Goal: Check status: Check status

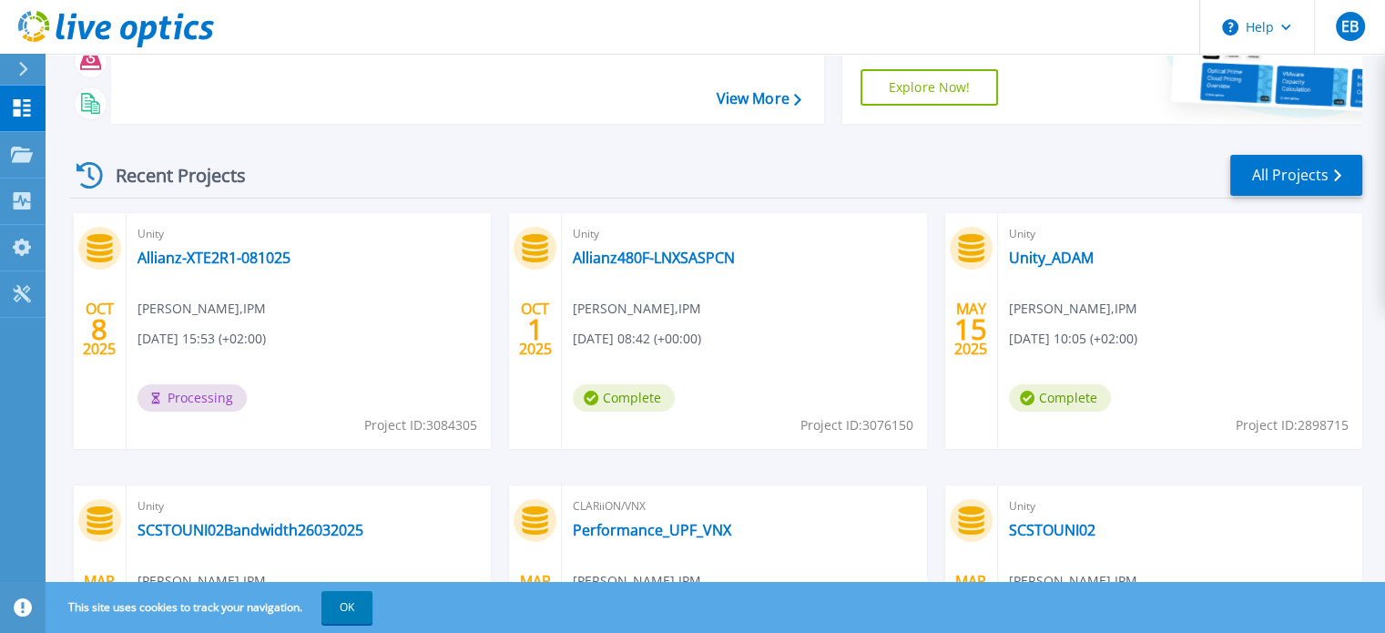
scroll to position [91, 0]
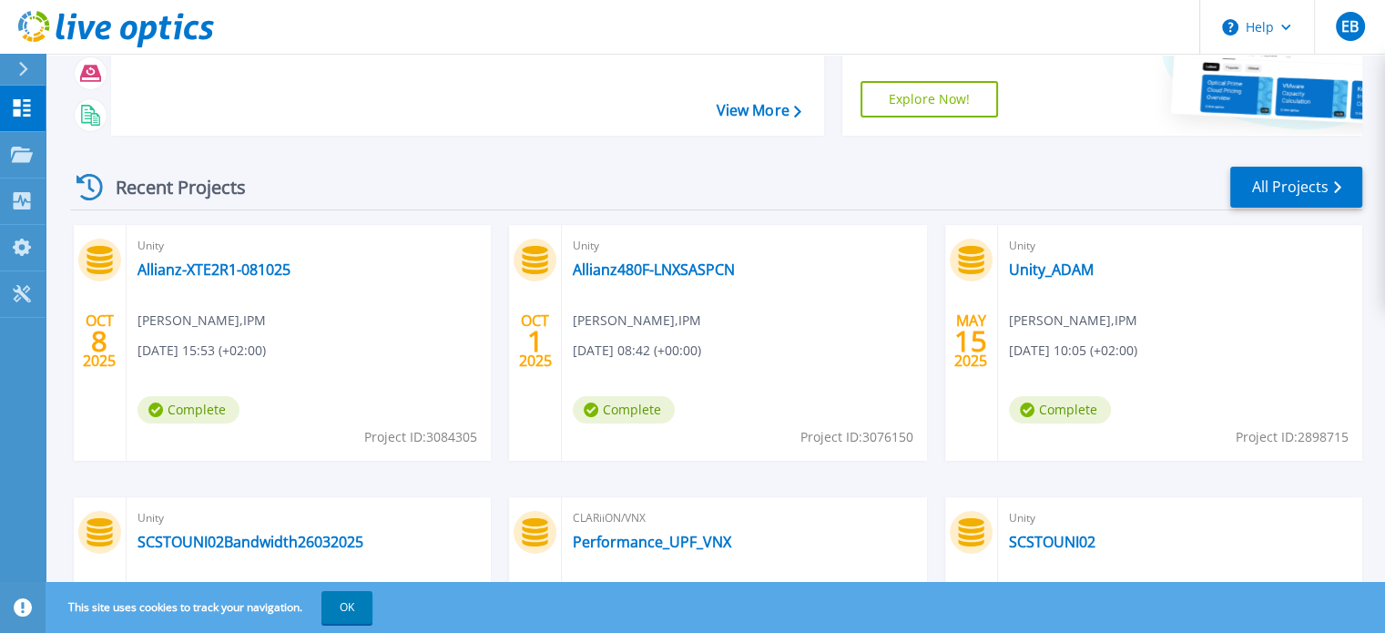
scroll to position [182, 0]
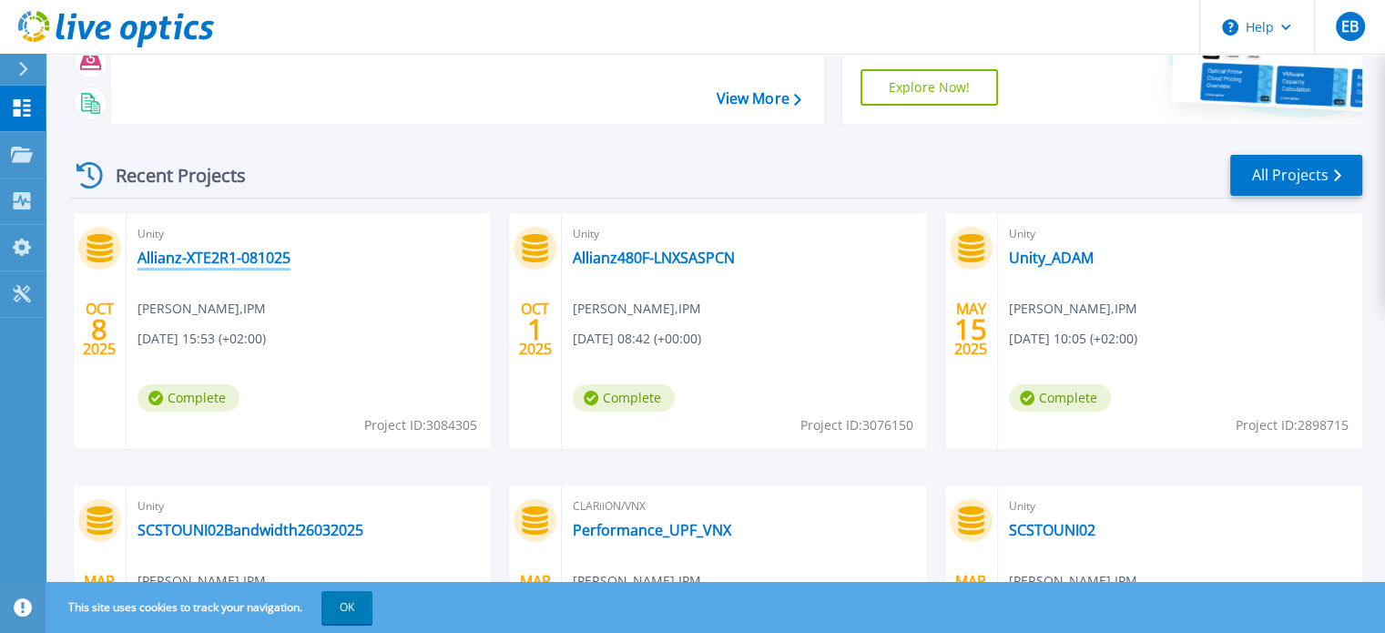
click at [220, 257] on link "Allianz-XTE2R1-081025" at bounding box center [214, 258] width 153 height 18
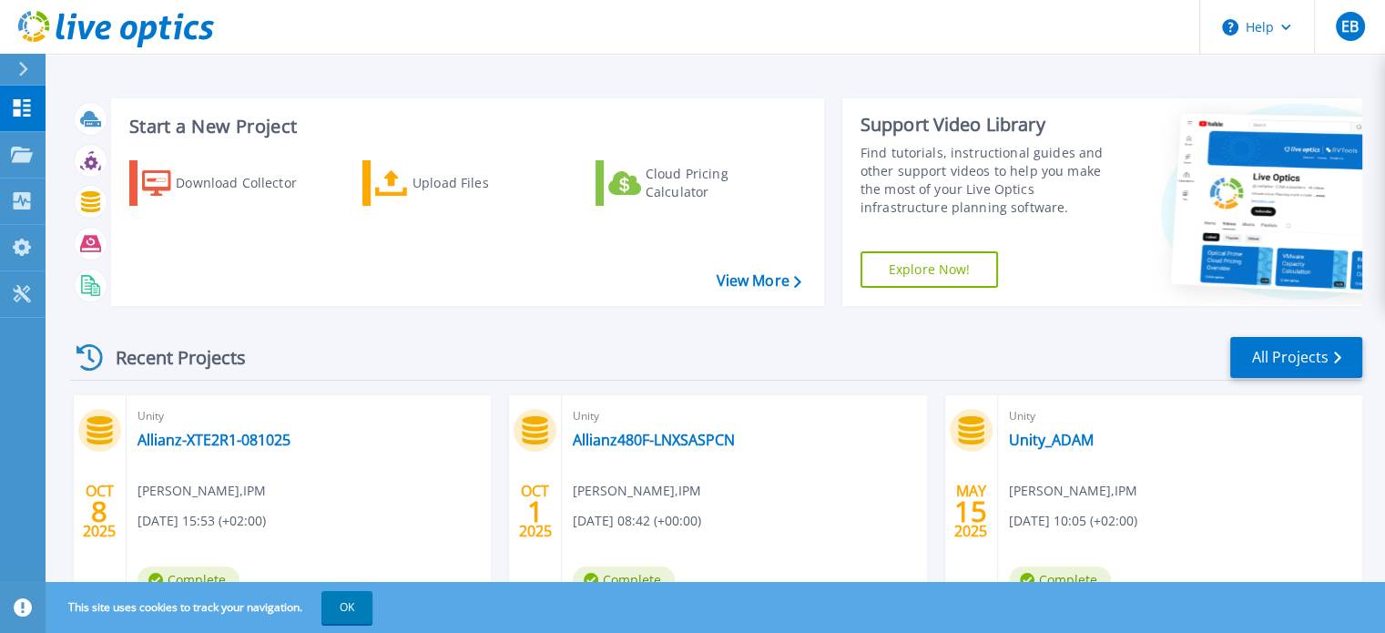
click at [21, 108] on icon at bounding box center [22, 107] width 22 height 17
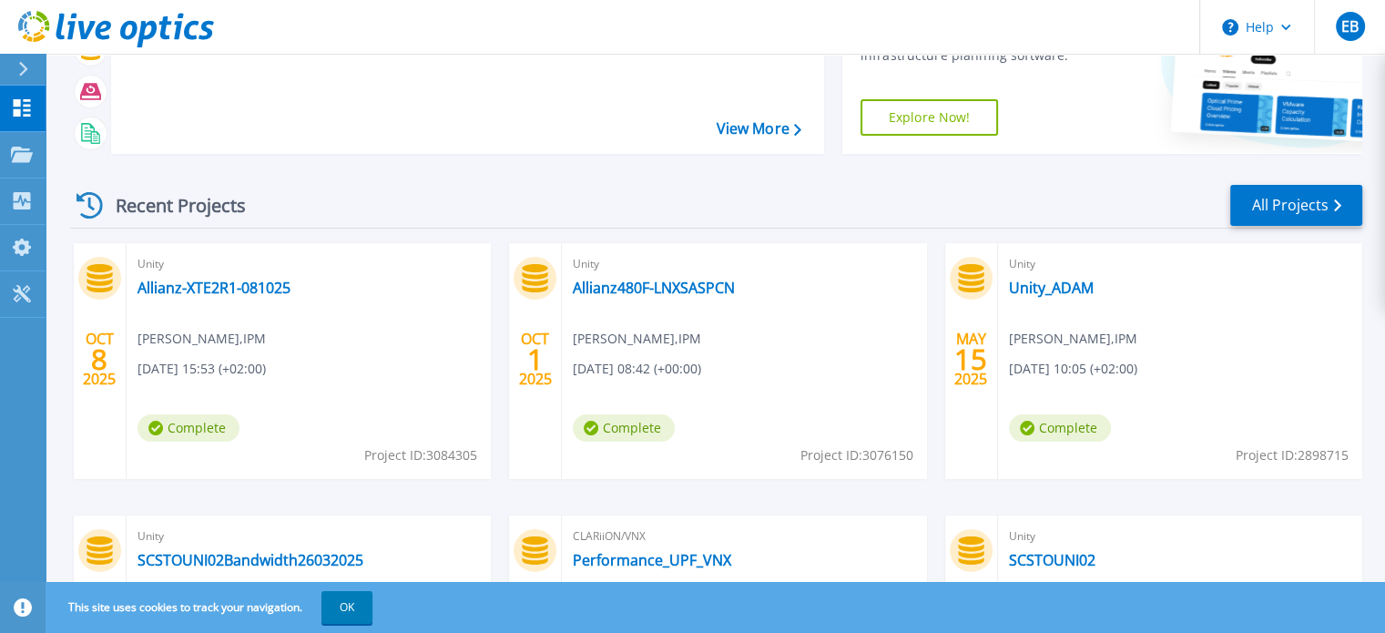
scroll to position [120, 0]
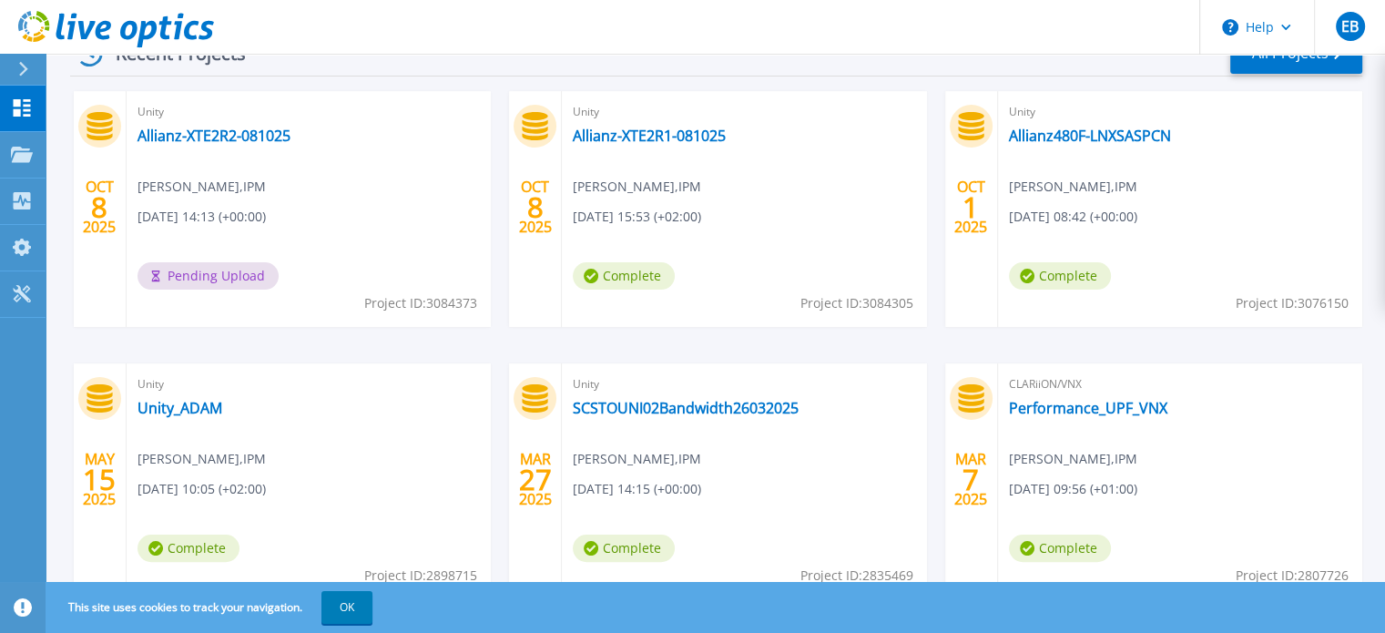
scroll to position [273, 0]
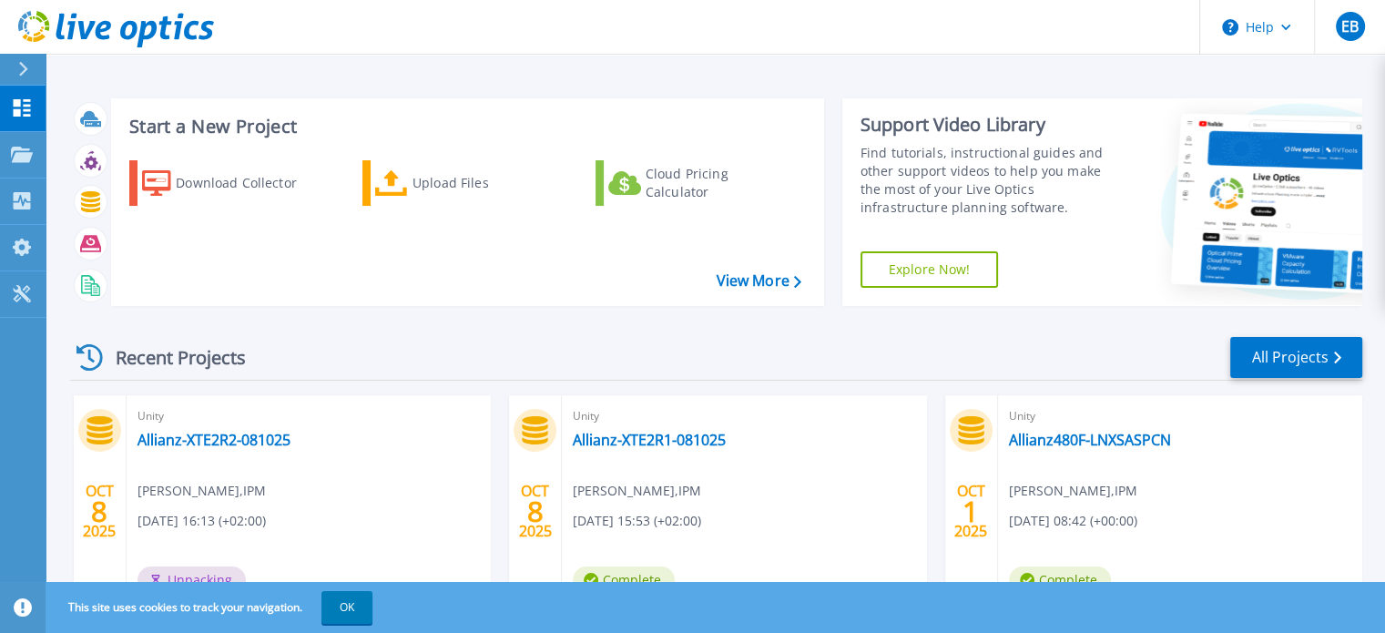
scroll to position [91, 0]
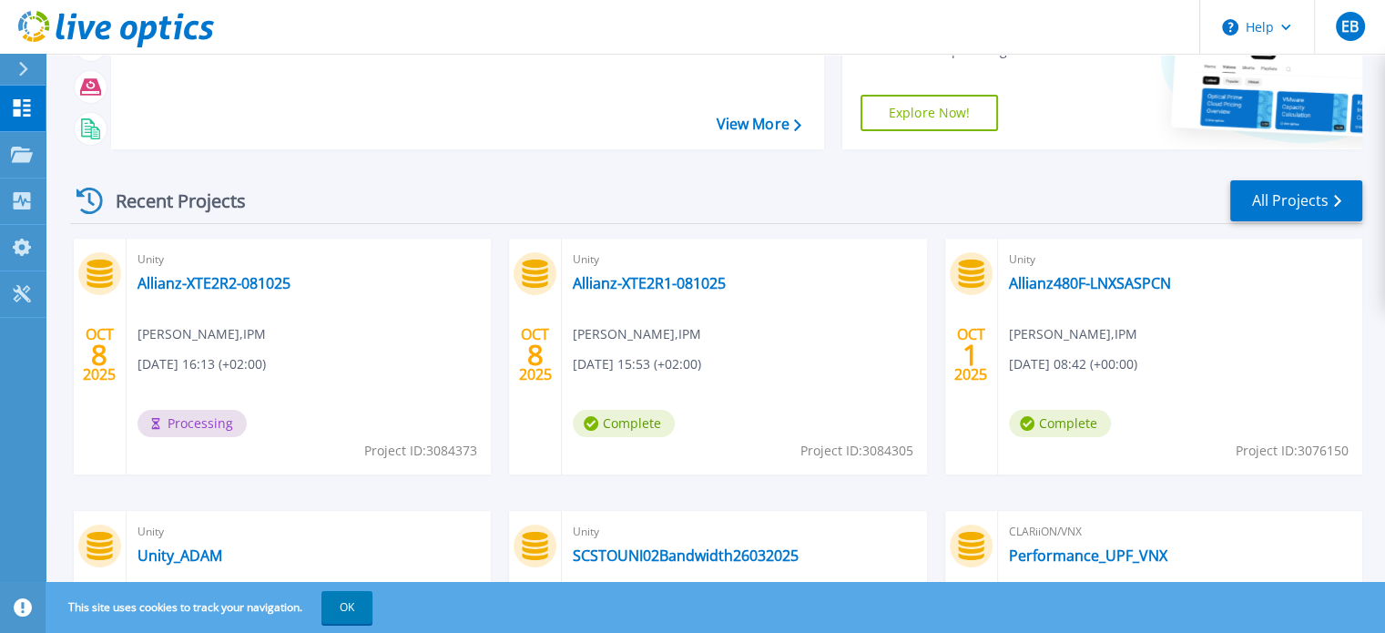
scroll to position [182, 0]
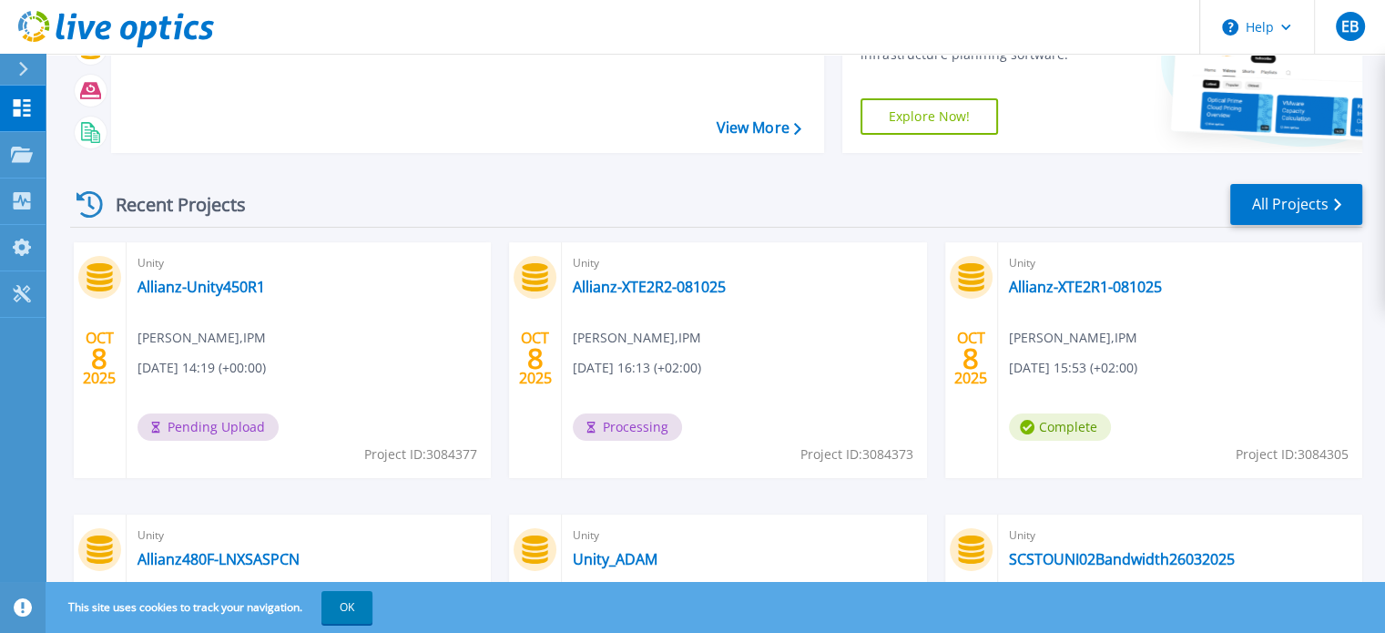
scroll to position [182, 0]
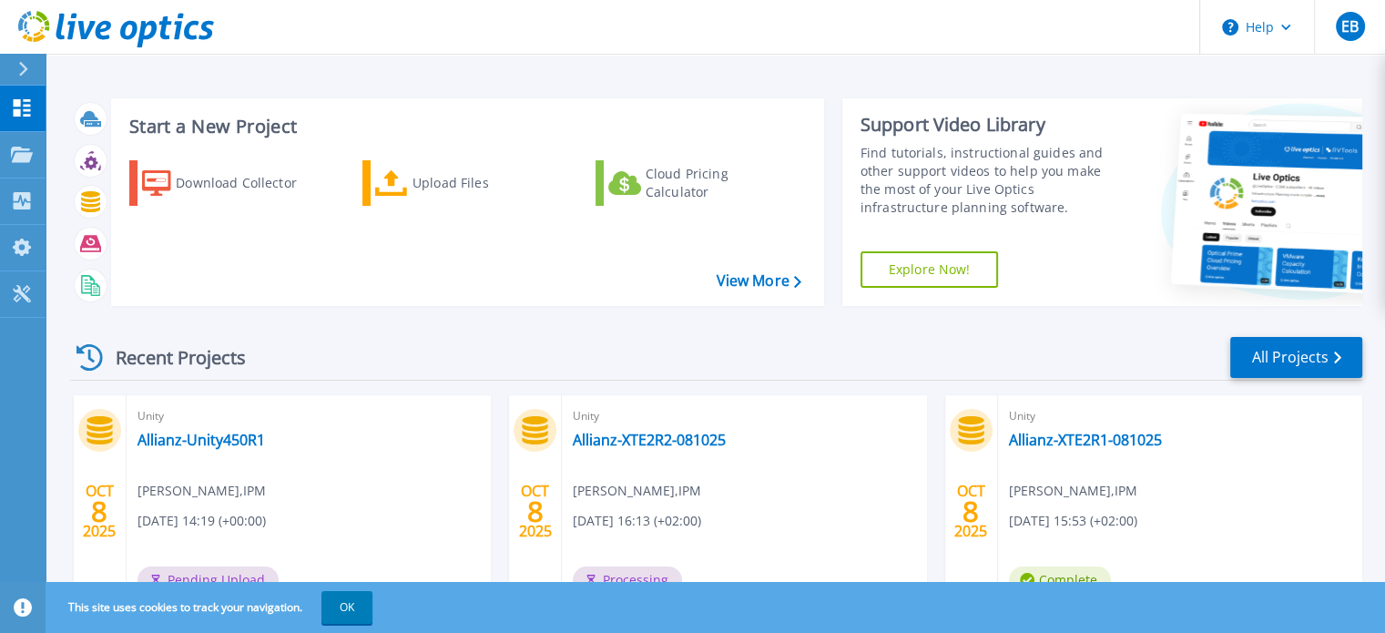
scroll to position [91, 0]
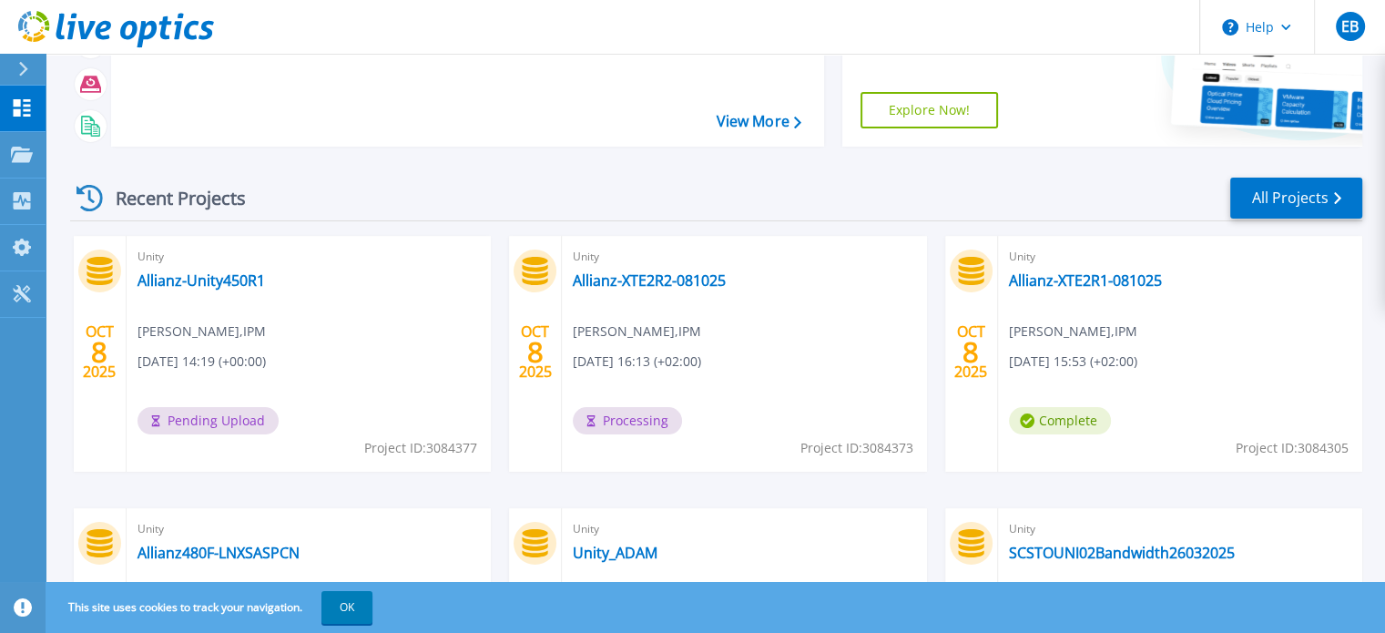
scroll to position [91, 0]
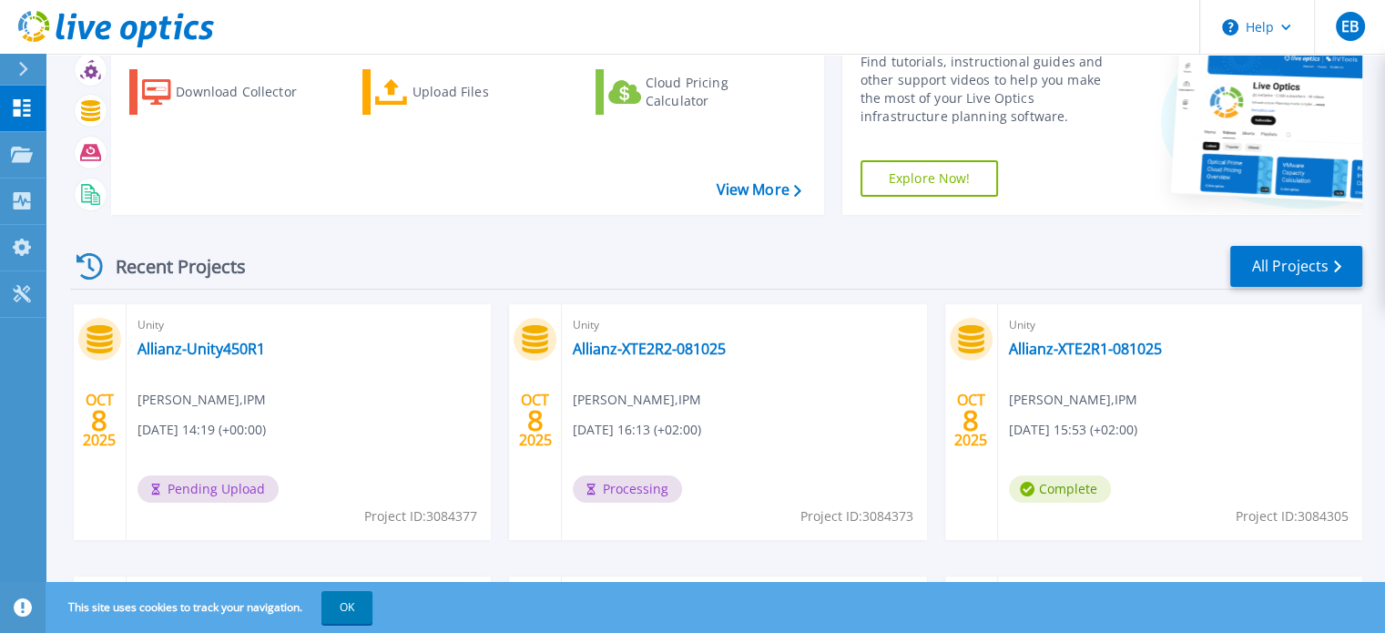
click at [732, 418] on div "Unity Allianz-XTE2R2-081025 [PERSON_NAME] , IPM [DATE] 16:13 (+02:00) Processin…" at bounding box center [744, 422] width 364 height 236
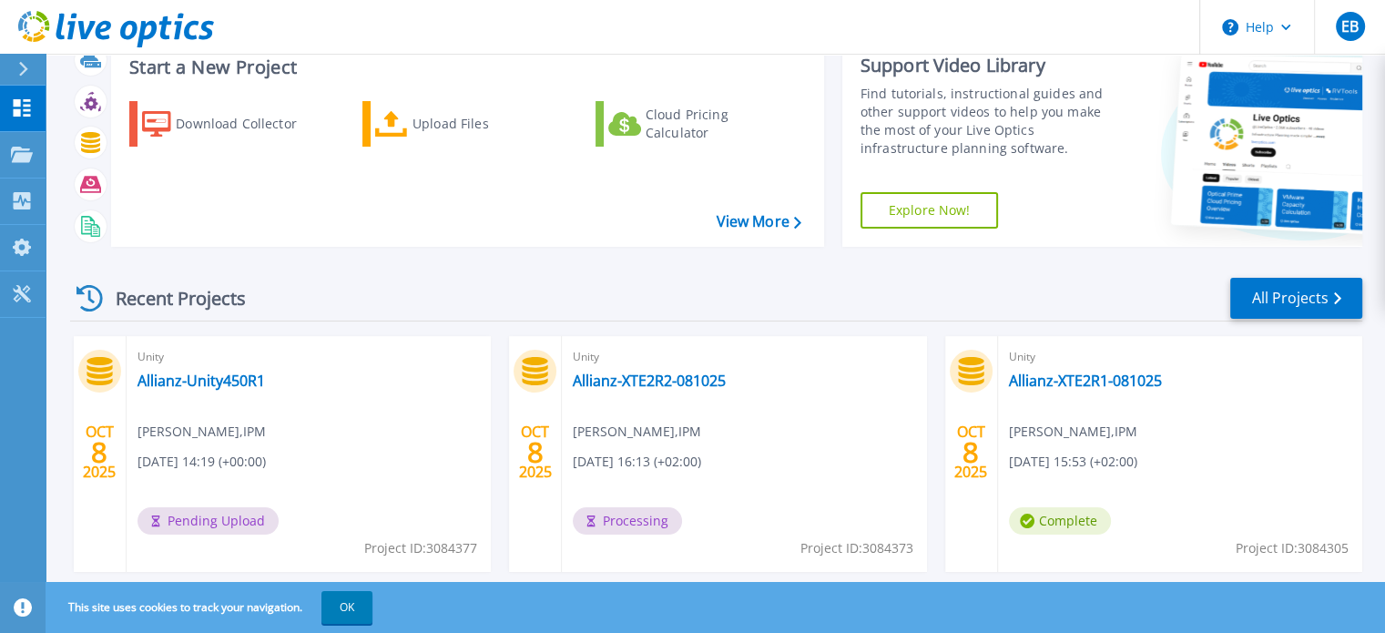
scroll to position [102, 0]
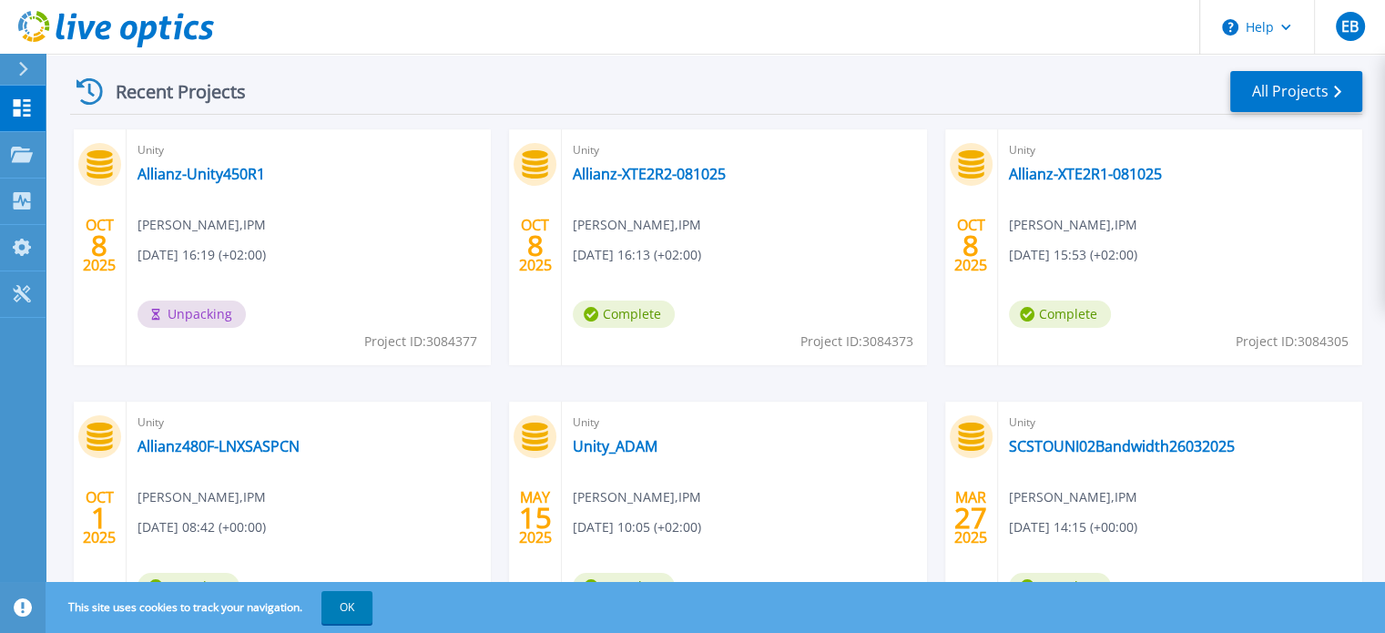
scroll to position [273, 0]
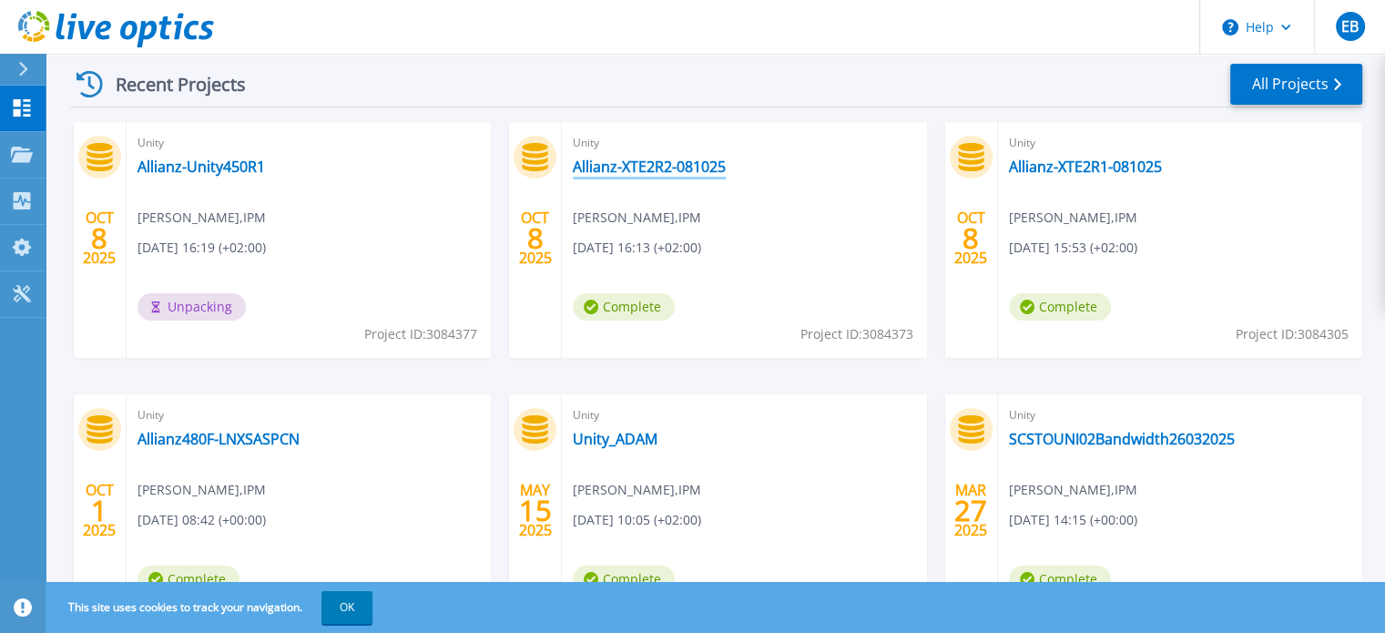
click at [663, 176] on link "Allianz-XTE2R2-081025" at bounding box center [649, 167] width 153 height 18
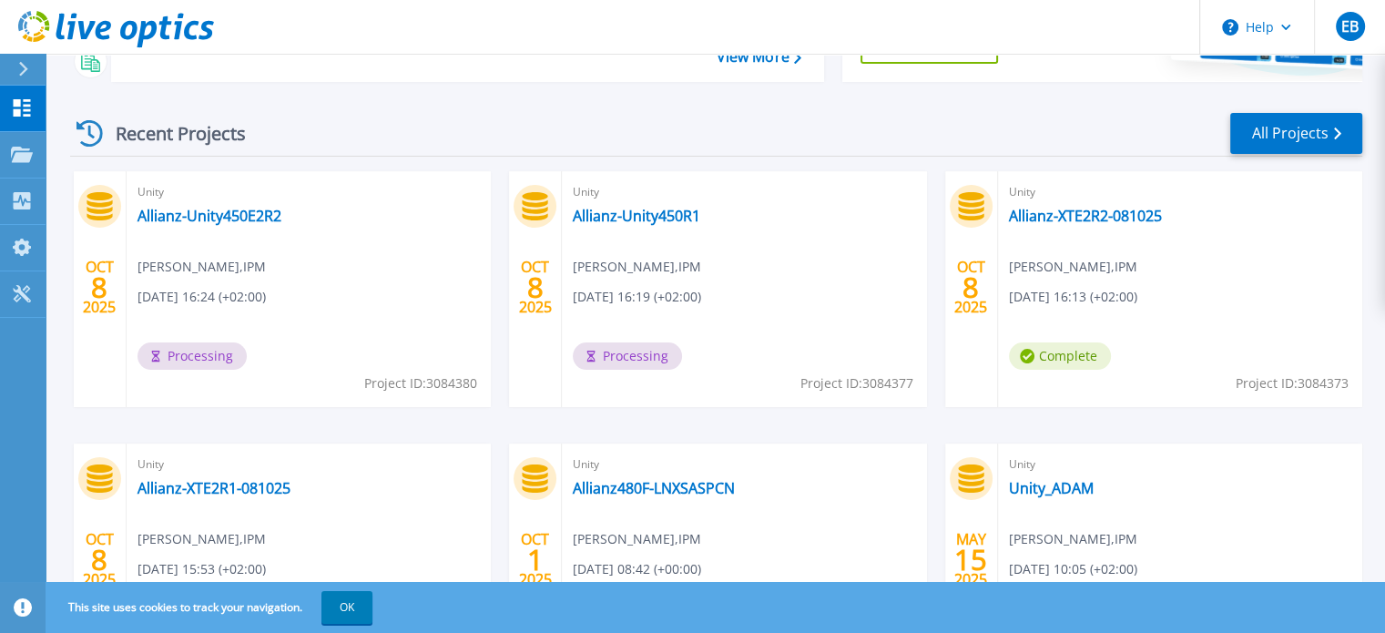
scroll to position [193, 0]
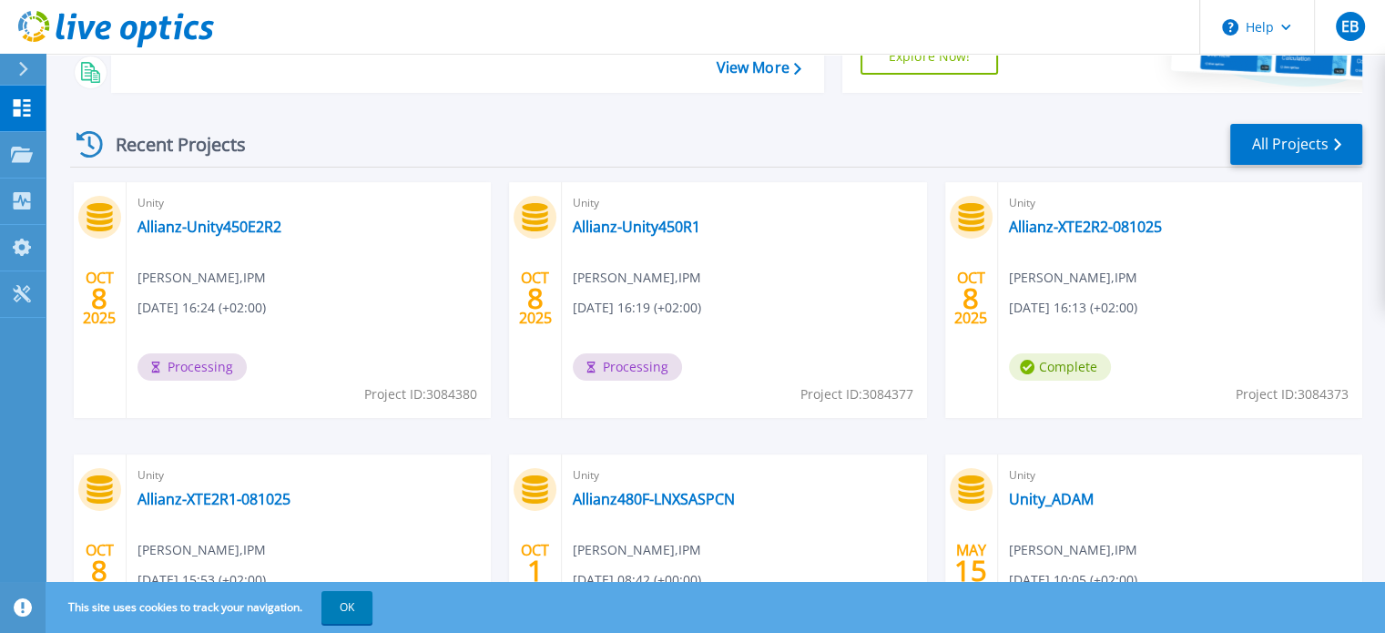
scroll to position [182, 0]
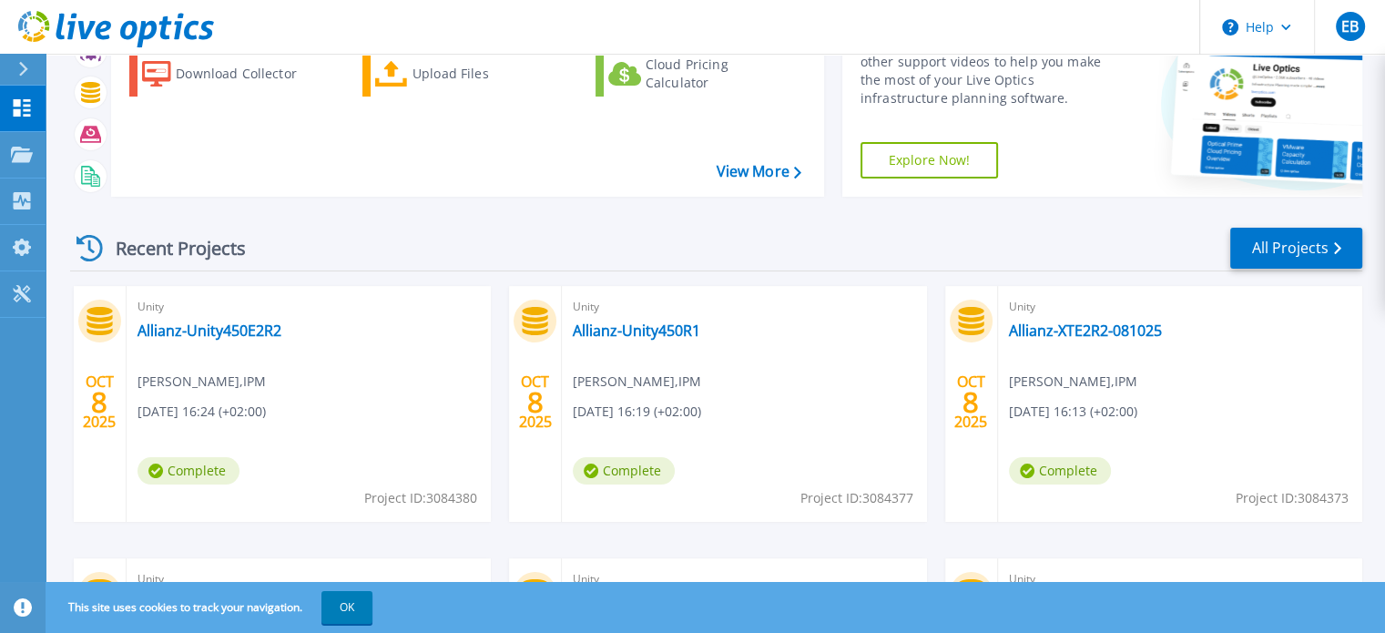
scroll to position [182, 0]
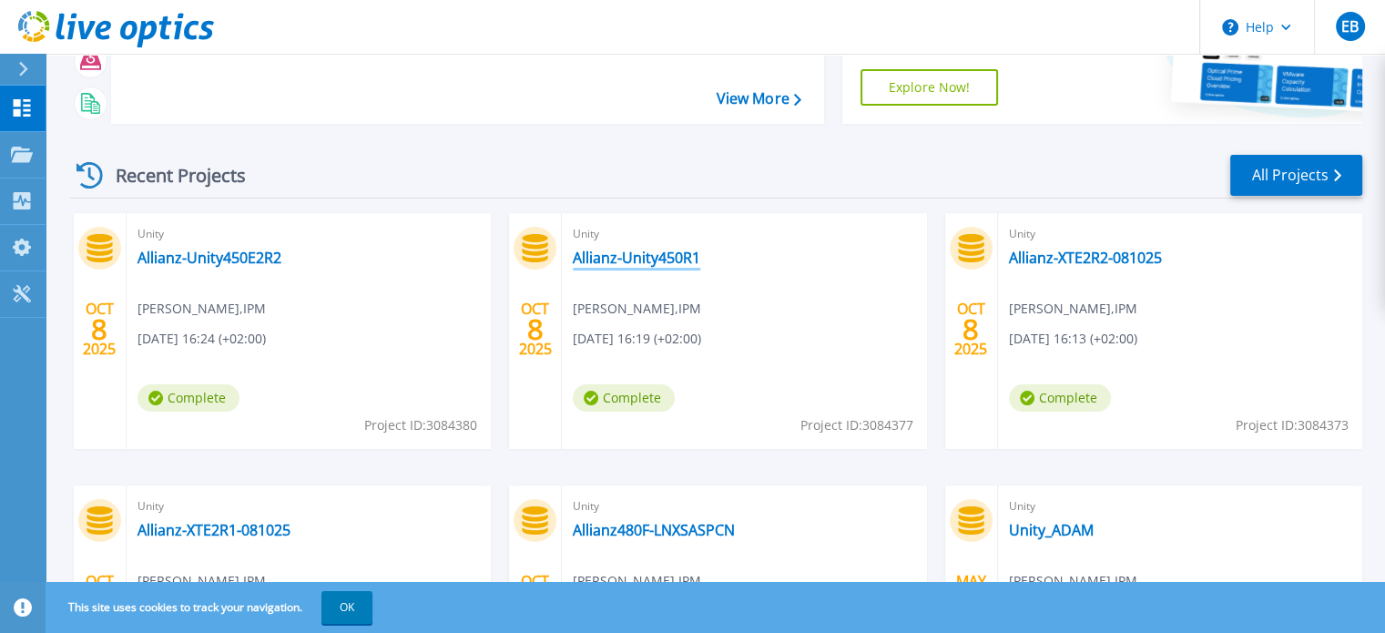
click at [636, 262] on link "Allianz-Unity450R1" at bounding box center [636, 258] width 127 height 18
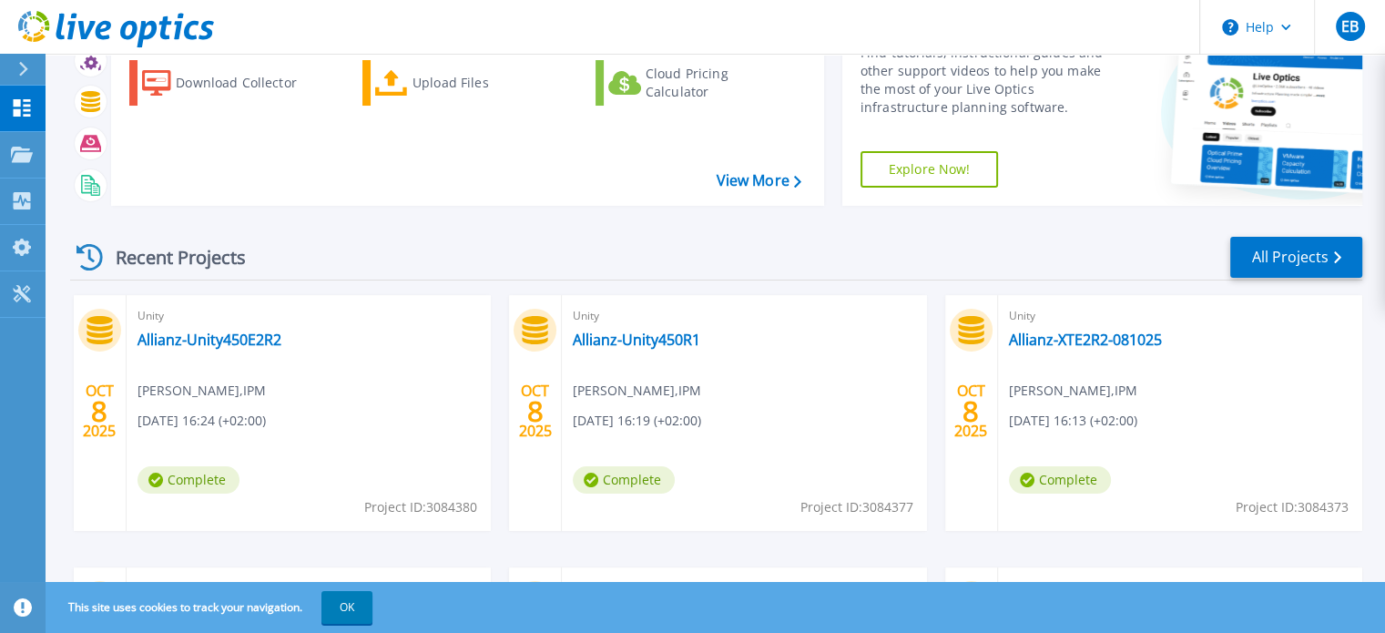
scroll to position [273, 0]
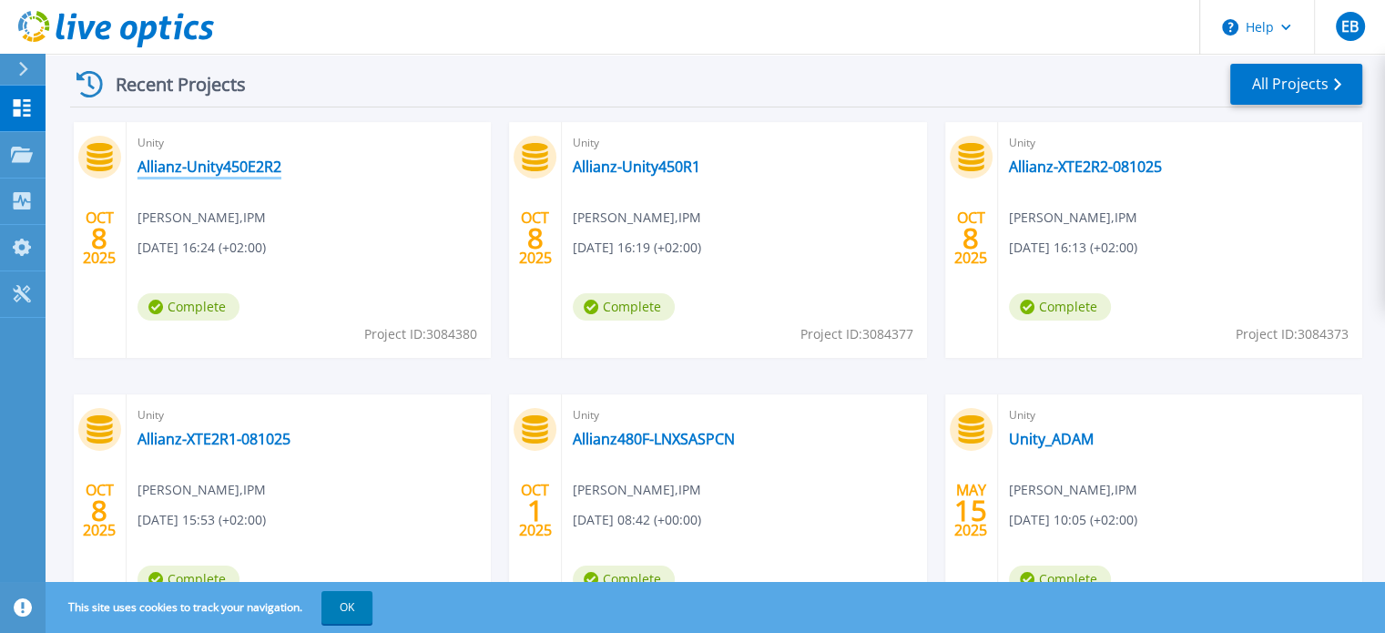
click at [237, 166] on link "Allianz-Unity450E2R2" at bounding box center [210, 167] width 144 height 18
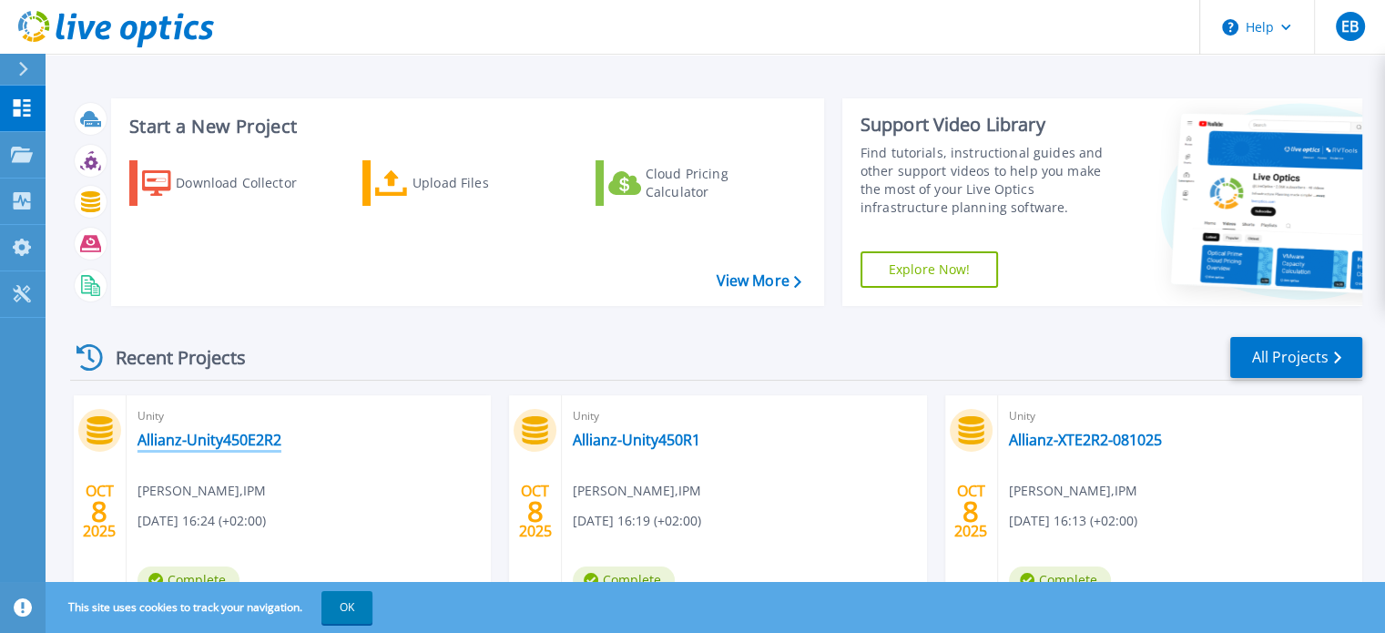
click at [189, 443] on link "Allianz-Unity450E2R2" at bounding box center [210, 440] width 144 height 18
